Goal: Use online tool/utility: Utilize a website feature to perform a specific function

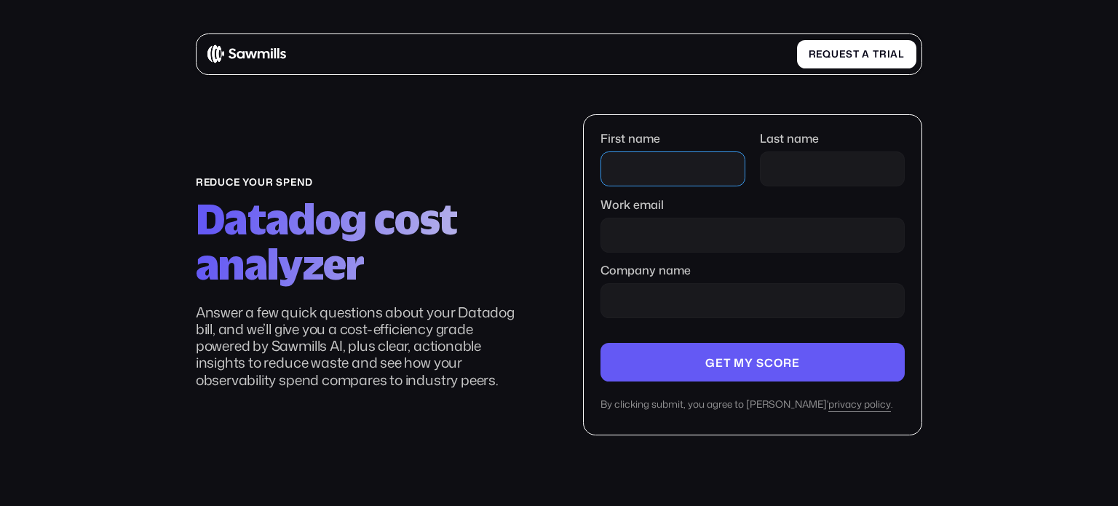
click at [696, 165] on input "First name" at bounding box center [673, 168] width 146 height 35
type input "**********"
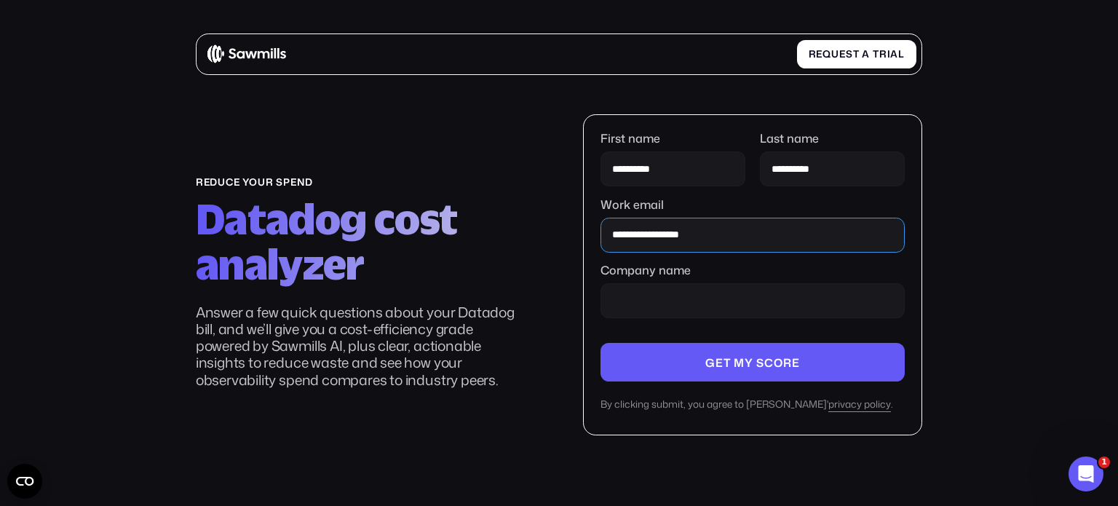
drag, startPoint x: 734, startPoint y: 235, endPoint x: 568, endPoint y: 221, distance: 167.3
click at [568, 221] on div "**********" at bounding box center [559, 274] width 726 height 321
type input "*"
type input "**********"
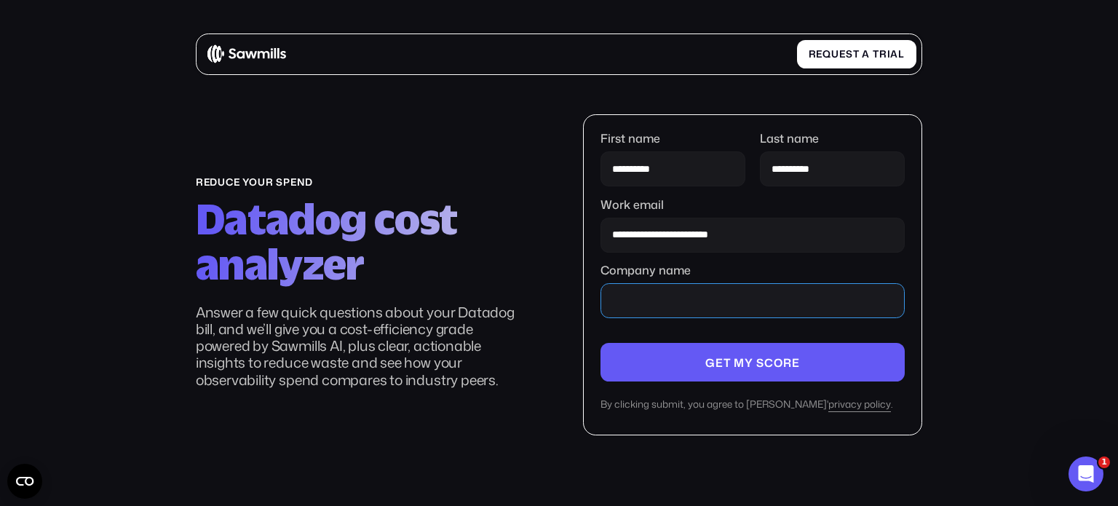
click at [715, 308] on input "Company name" at bounding box center [752, 300] width 305 height 35
type input "*******"
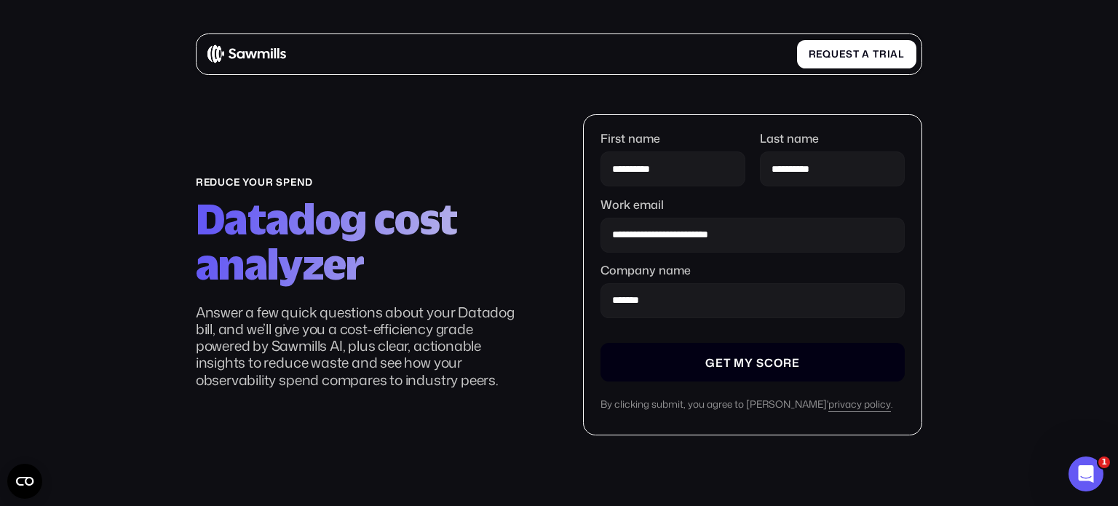
click at [732, 357] on input "Company name" at bounding box center [752, 362] width 305 height 39
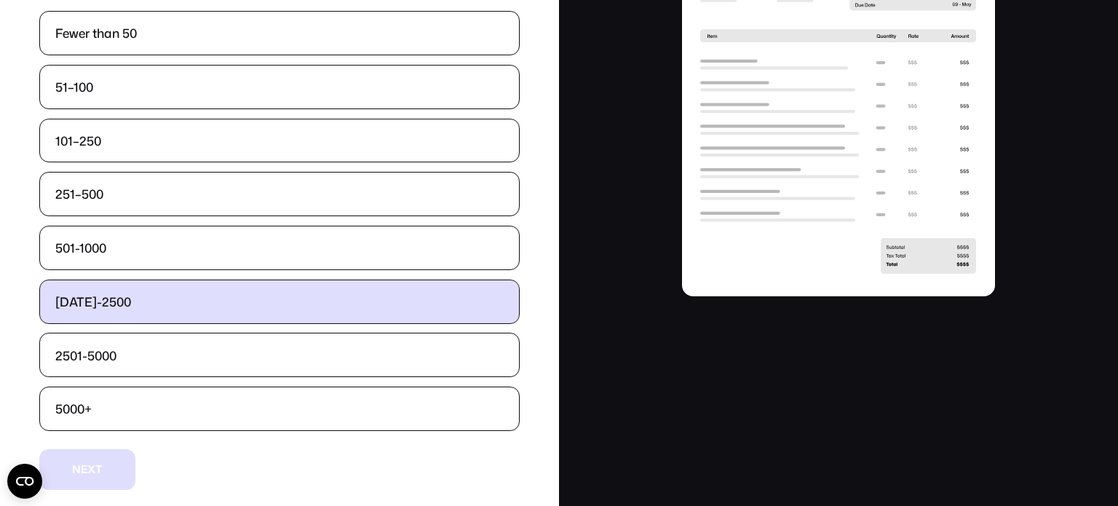
scroll to position [211, 0]
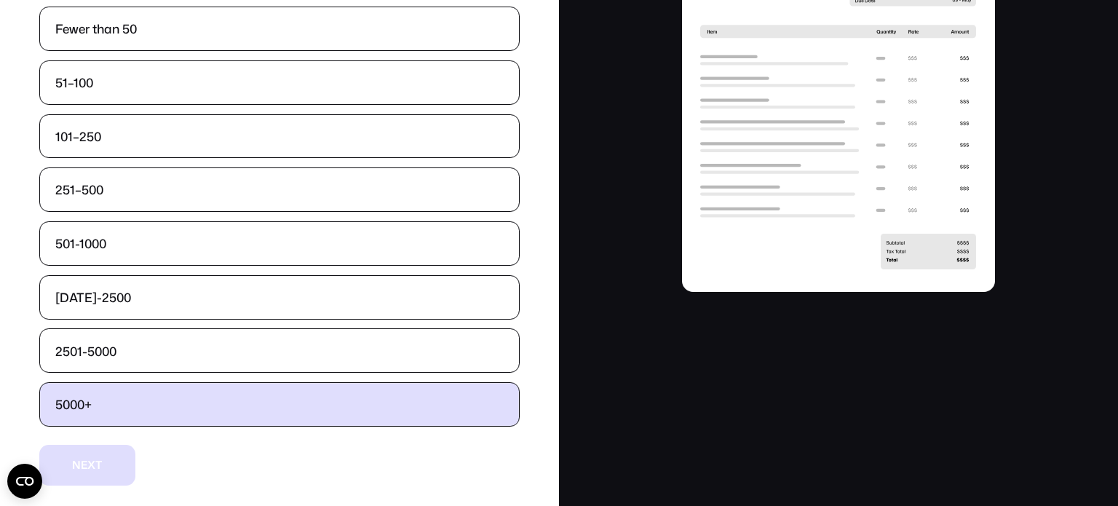
click at [167, 403] on label "5000+" at bounding box center [280, 404] width 480 height 43
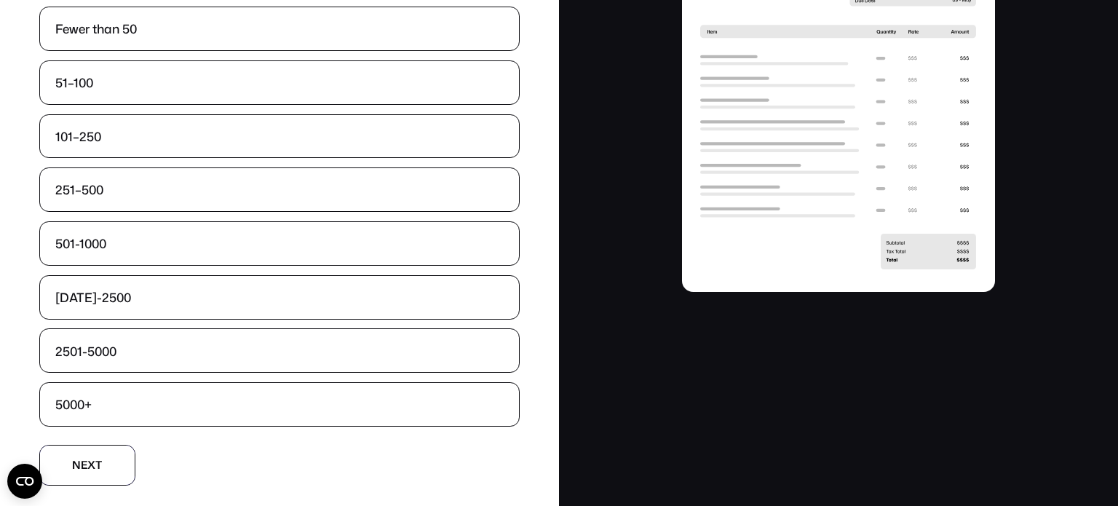
click at [109, 461] on button "N N e e x x t t" at bounding box center [87, 465] width 96 height 40
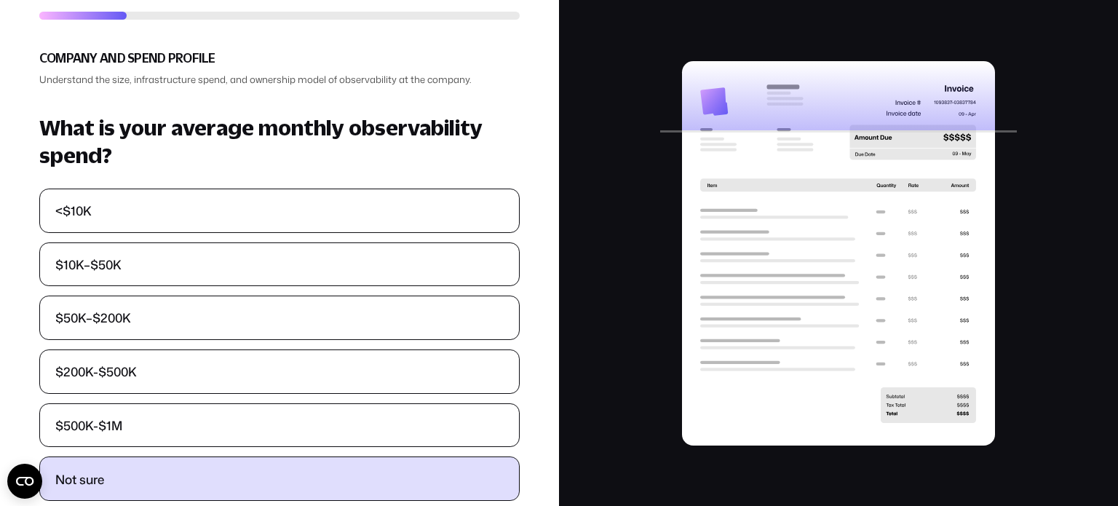
scroll to position [132, 0]
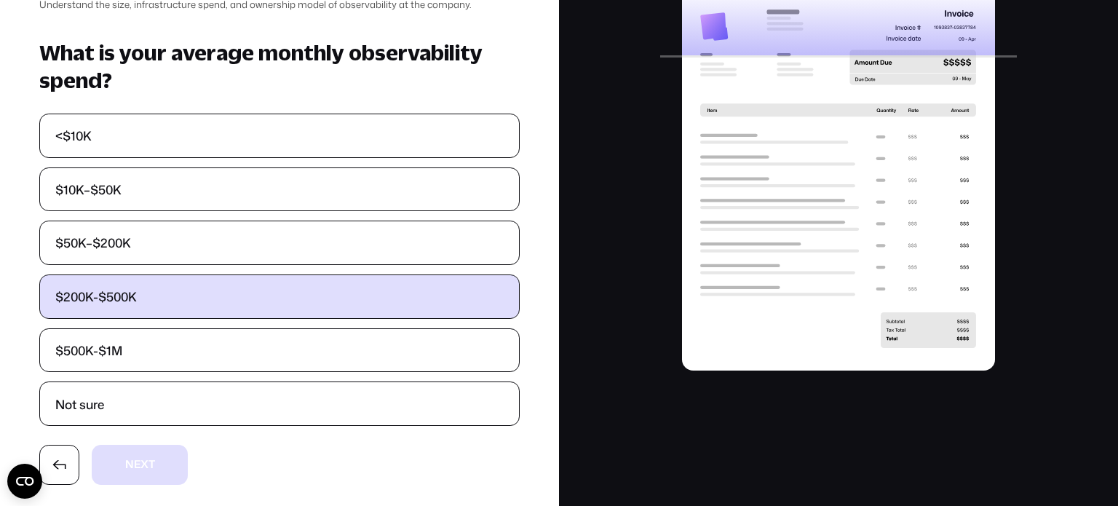
click at [184, 305] on label "$200K-$500K" at bounding box center [280, 296] width 480 height 43
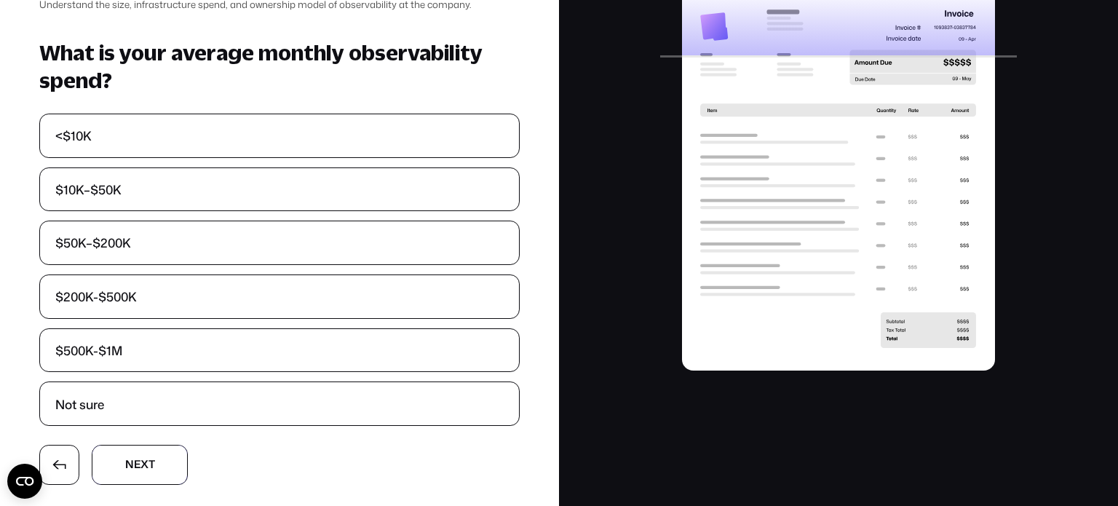
click at [157, 464] on button "N N e e x x t t" at bounding box center [140, 465] width 96 height 40
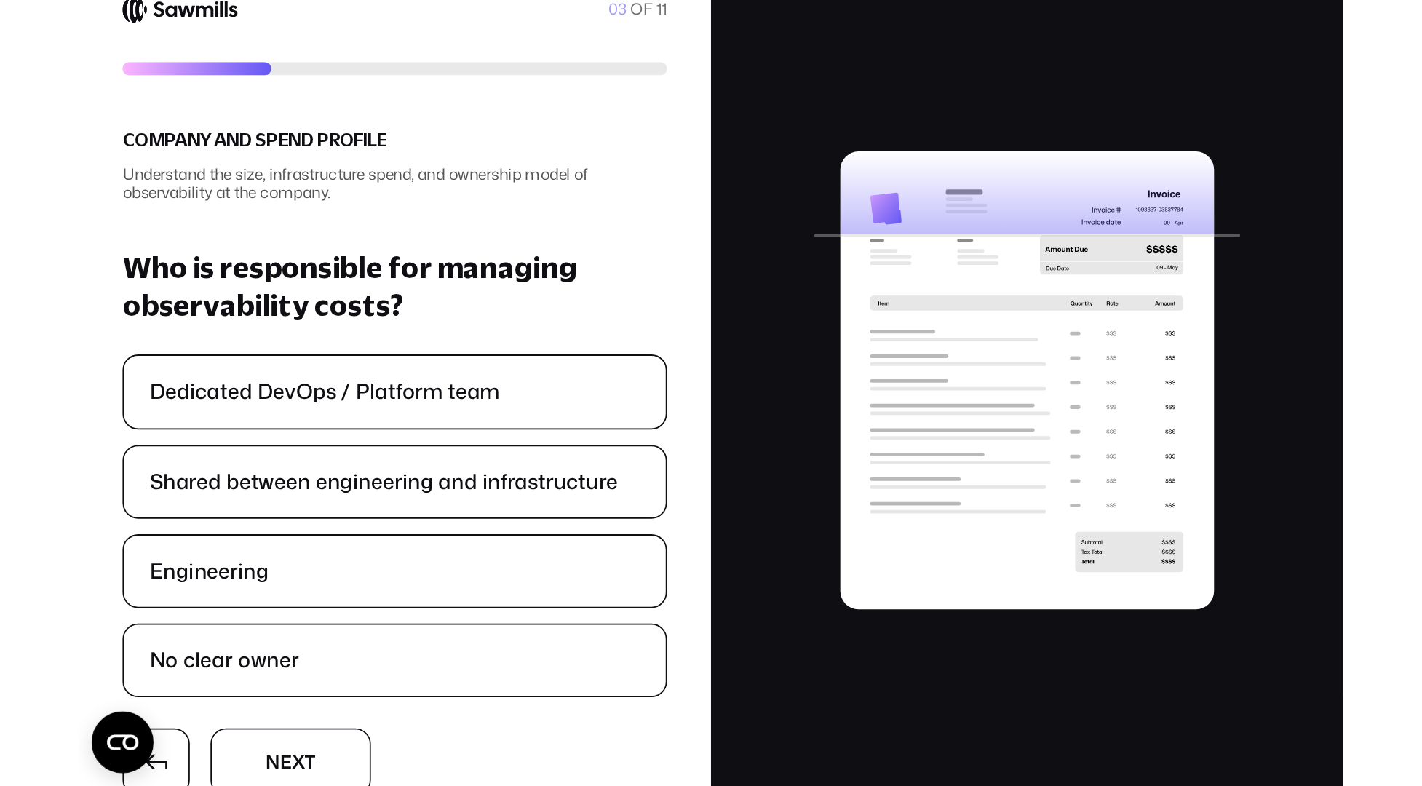
scroll to position [0, 0]
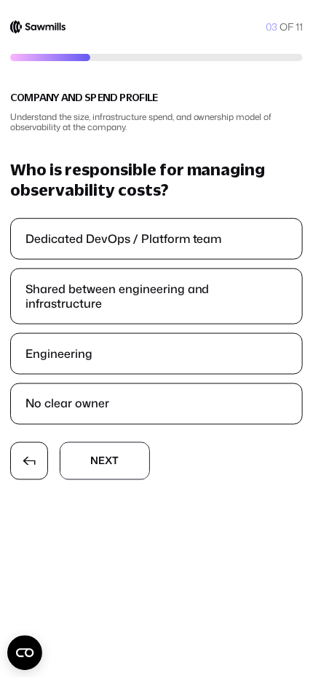
click at [141, 334] on label "Engineering" at bounding box center [157, 354] width 292 height 40
click at [204, 278] on label "Shared between engineering and infrastructure" at bounding box center [157, 296] width 292 height 54
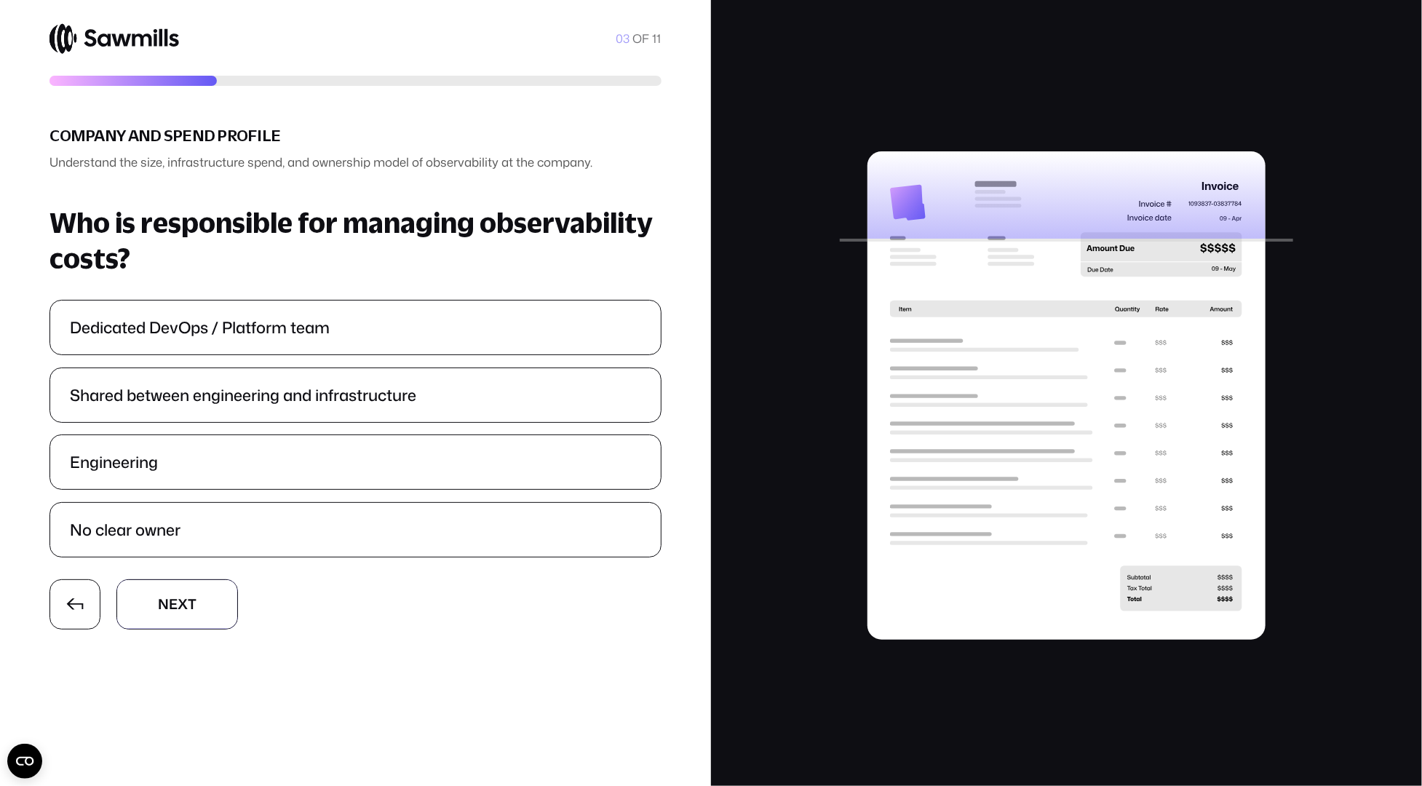
click at [166, 454] on label "Engineering" at bounding box center [355, 462] width 610 height 54
click at [207, 505] on button "N N e e x x t t" at bounding box center [177, 604] width 122 height 51
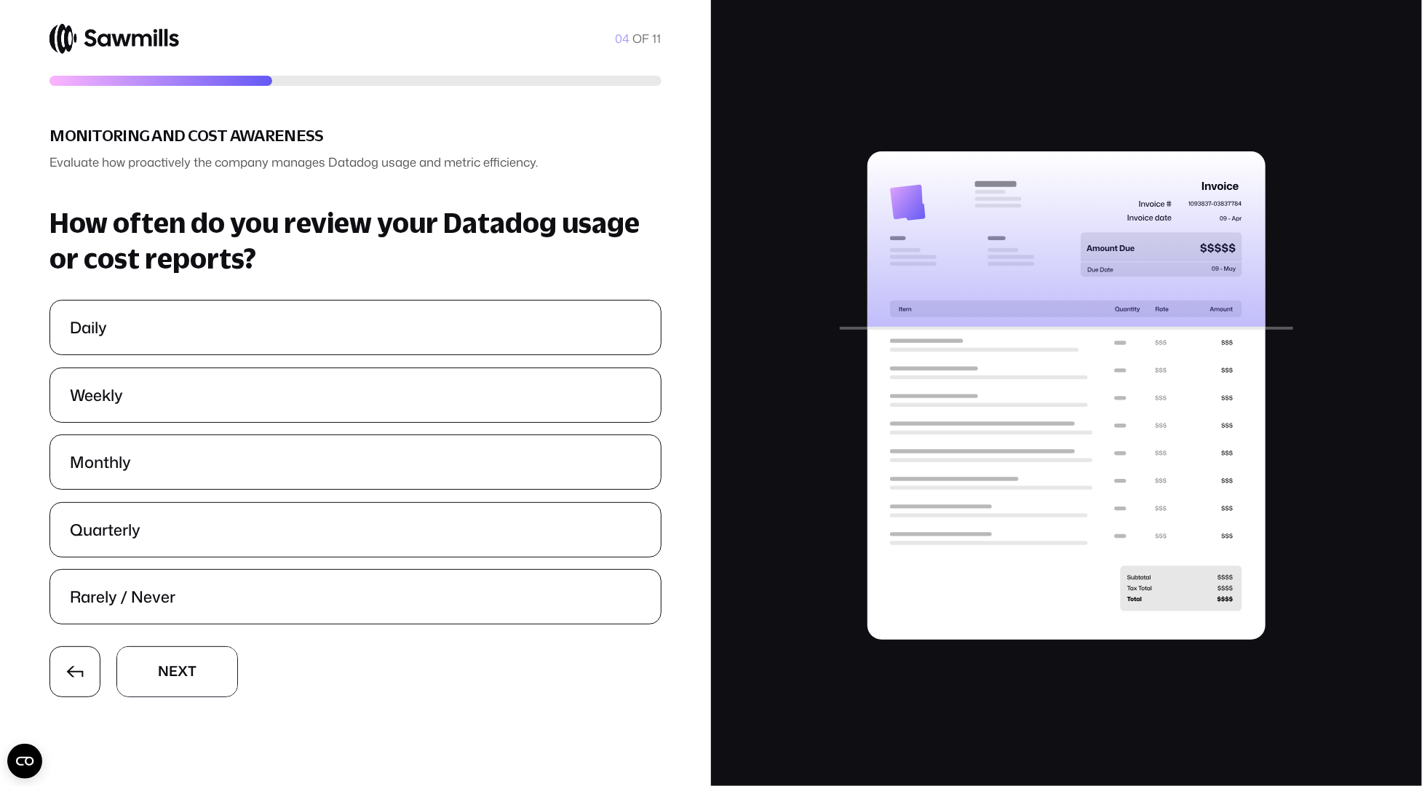
click at [585, 475] on label "Monthly" at bounding box center [355, 462] width 610 height 54
